Goal: Find specific page/section

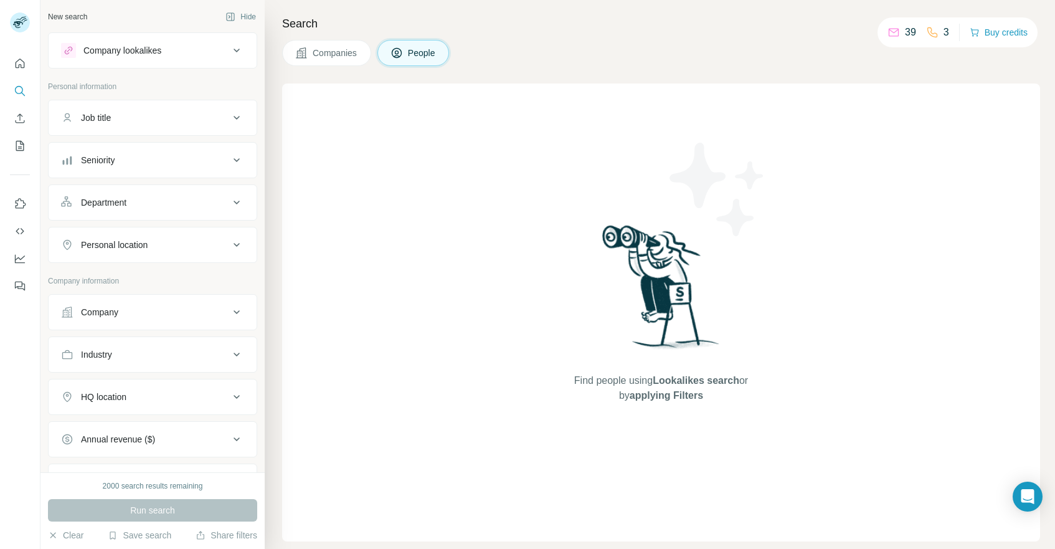
click at [234, 313] on icon at bounding box center [236, 311] width 15 height 15
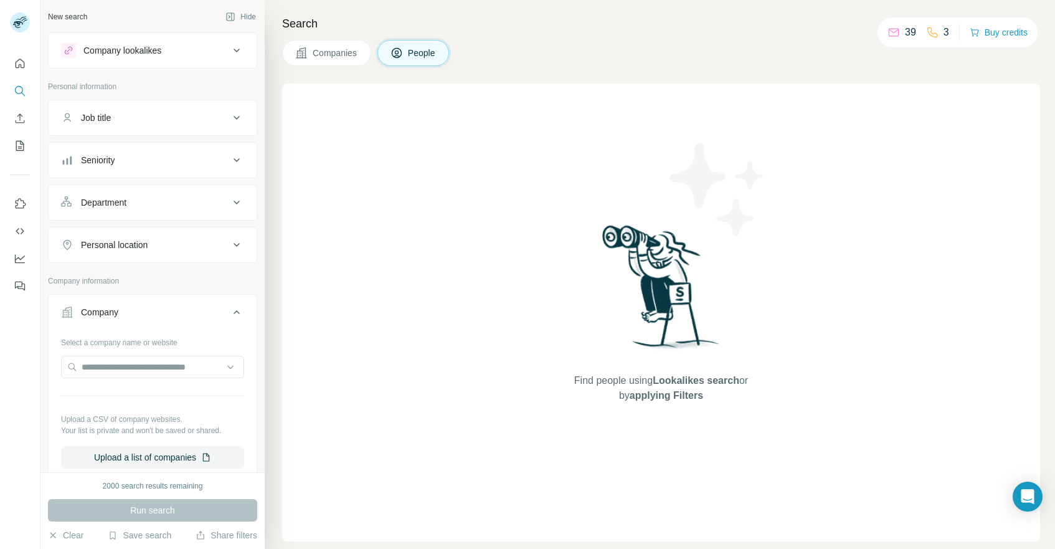
click at [234, 313] on icon at bounding box center [236, 312] width 6 height 4
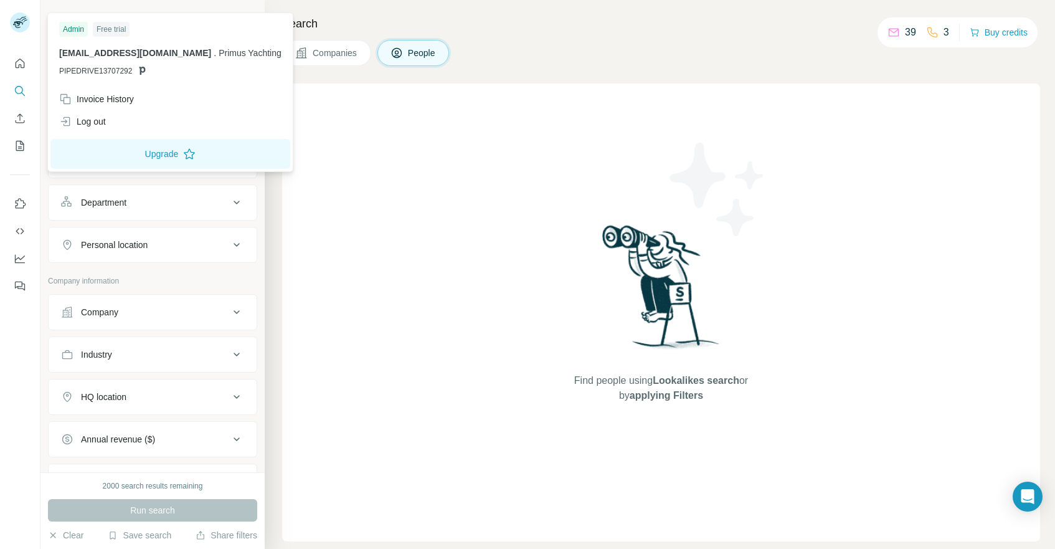
click at [22, 20] on icon at bounding box center [23, 19] width 6 height 3
click at [19, 85] on icon "Search" at bounding box center [20, 91] width 12 height 12
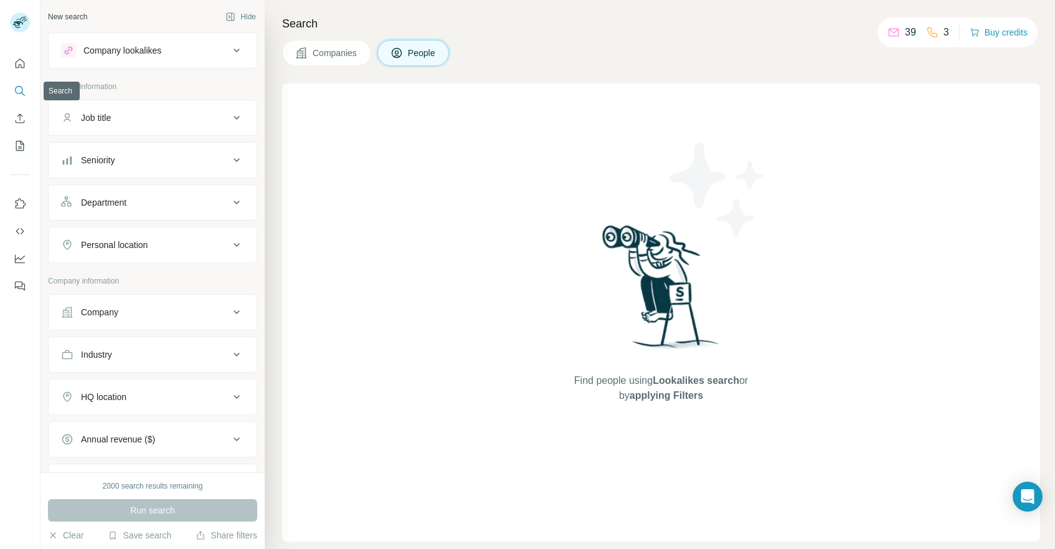
click at [25, 83] on button "Search" at bounding box center [20, 91] width 20 height 22
click at [24, 87] on icon "Search" at bounding box center [20, 91] width 12 height 12
click at [234, 54] on icon at bounding box center [236, 50] width 15 height 15
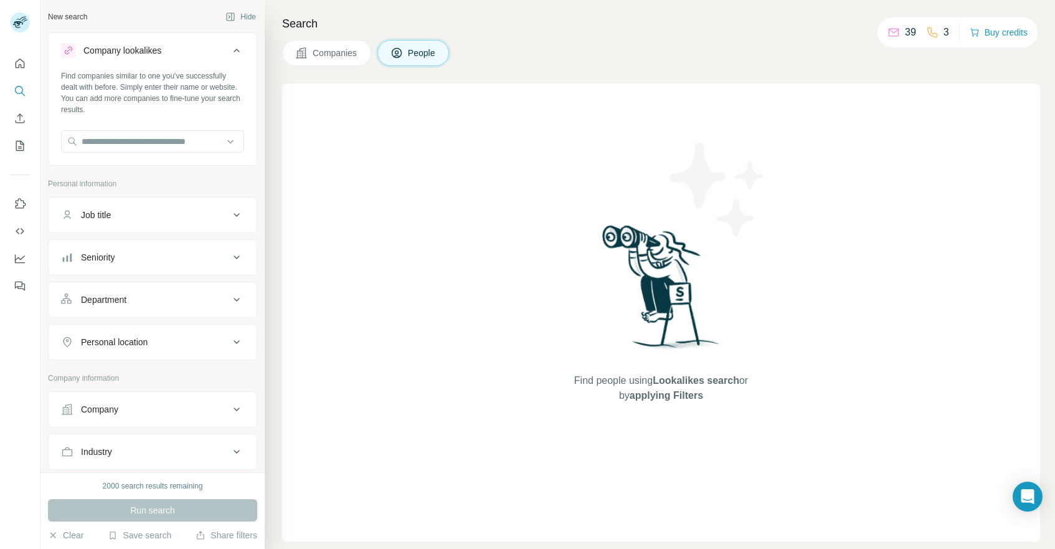
click at [234, 53] on icon at bounding box center [236, 50] width 15 height 15
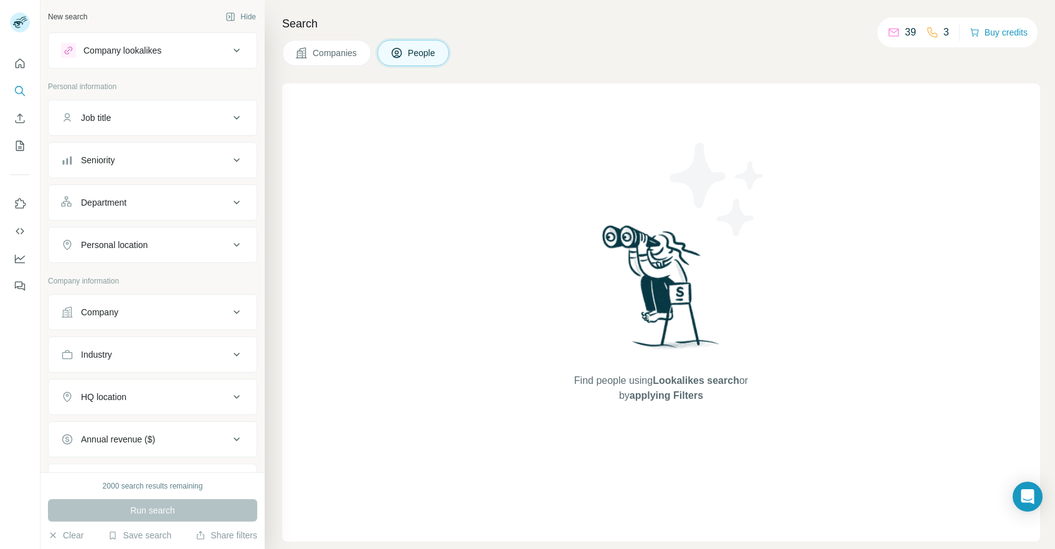
click at [678, 122] on div "Find people using Lookalikes search or by applying Filters" at bounding box center [661, 312] width 224 height 458
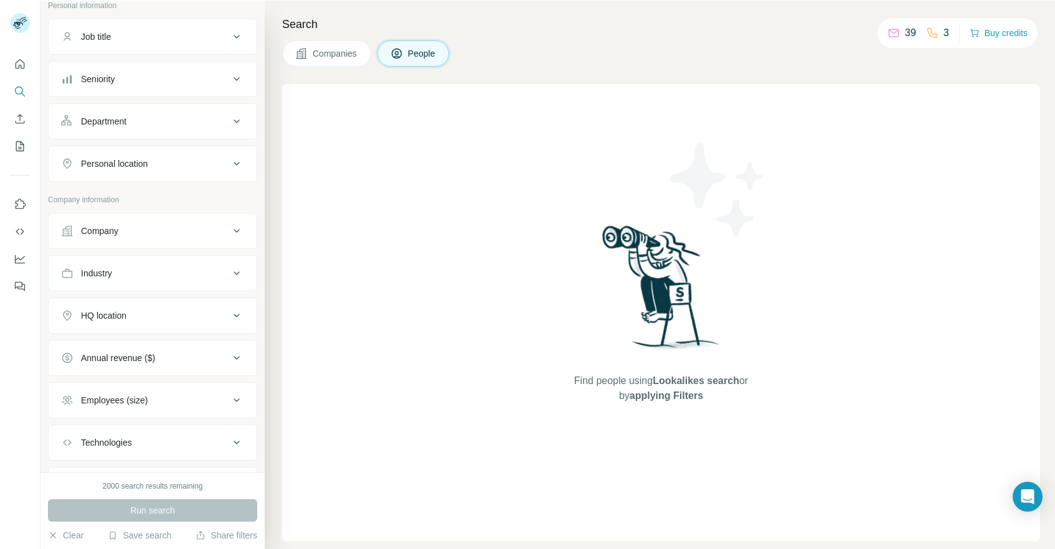
scroll to position [147, 0]
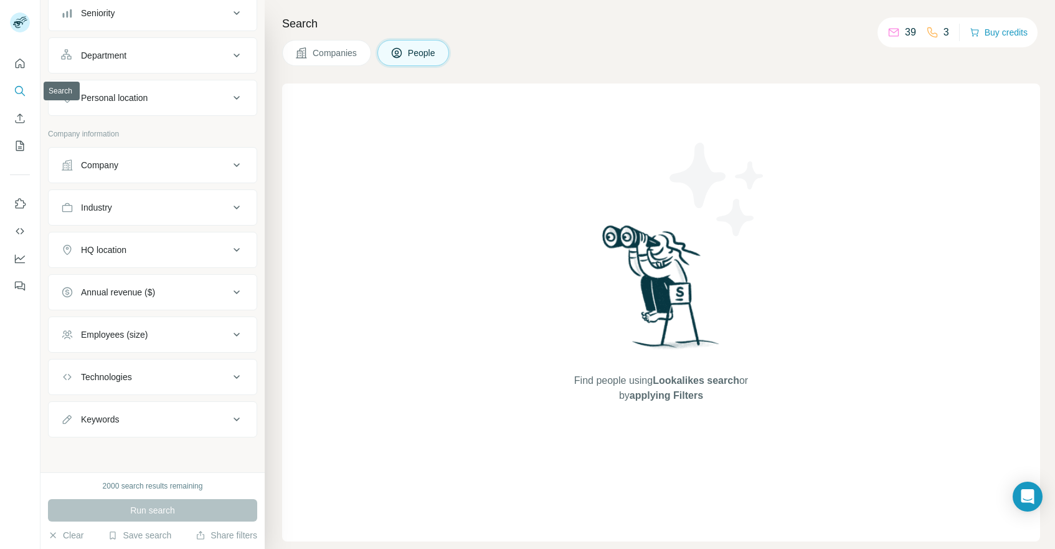
click at [21, 92] on icon "Search" at bounding box center [20, 91] width 12 height 12
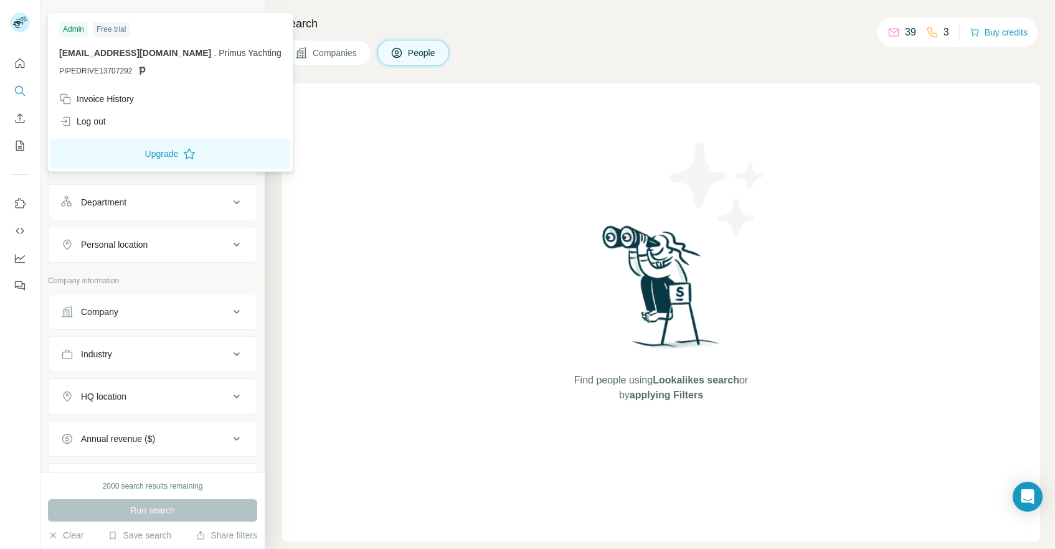
click at [19, 22] on rect at bounding box center [20, 22] width 20 height 20
